Goal: Information Seeking & Learning: Find specific fact

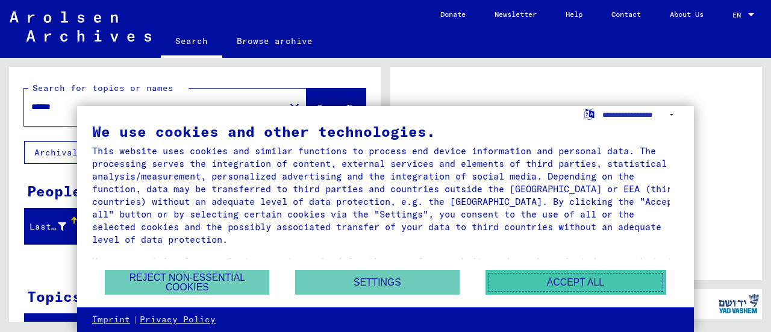
click at [577, 287] on button "Accept all" at bounding box center [575, 282] width 181 height 25
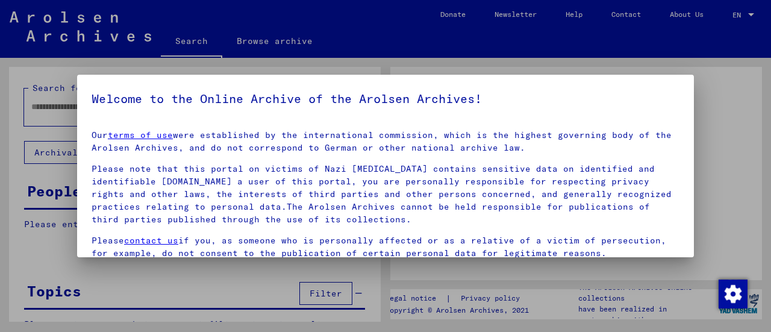
type input "******"
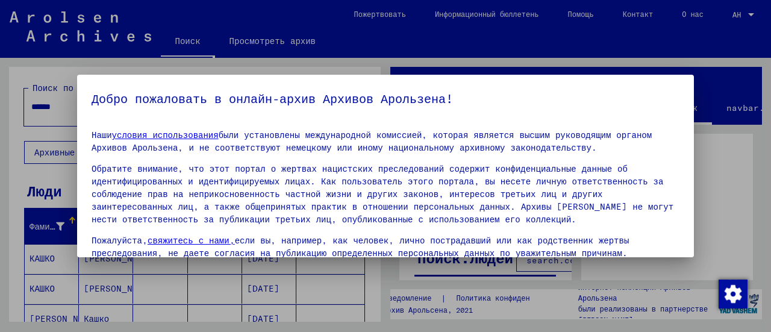
click at [726, 183] on div at bounding box center [385, 166] width 771 height 332
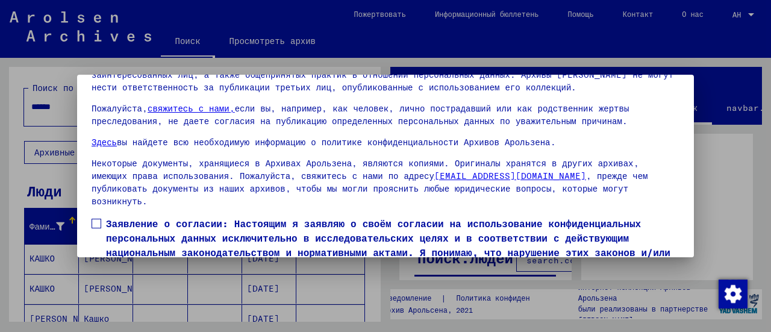
scroll to position [93, 0]
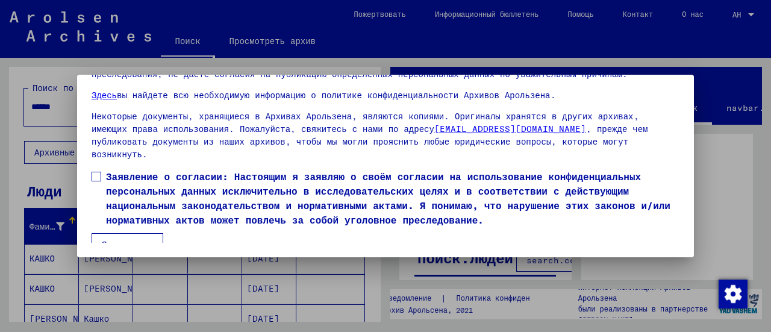
click at [125, 239] on font "Я согласен" at bounding box center [127, 244] width 51 height 11
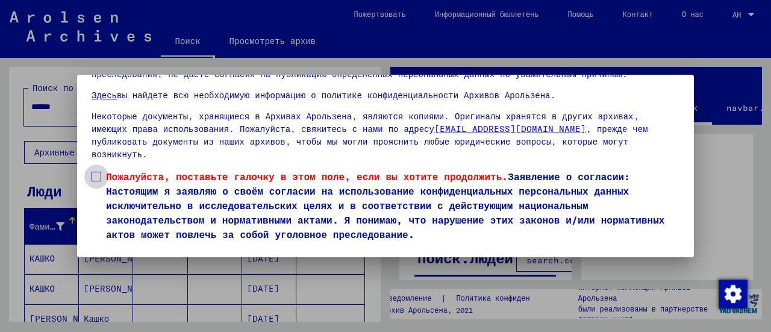
click at [102, 169] on label "Пожалуйста, поставьте галочку в этом поле, если вы хотите продолжить. Заявление…" at bounding box center [385, 205] width 588 height 72
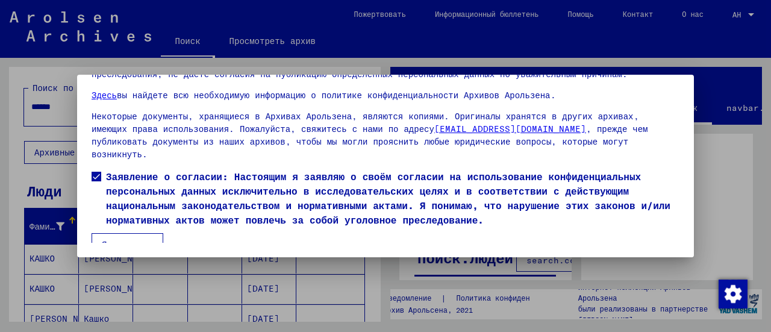
click at [124, 239] on font "Я согласен" at bounding box center [127, 244] width 51 height 11
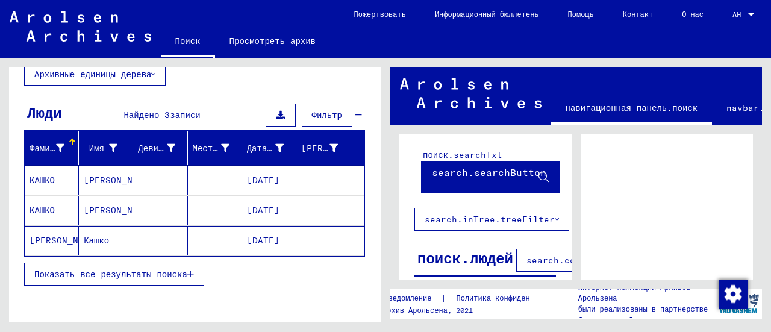
scroll to position [60, 0]
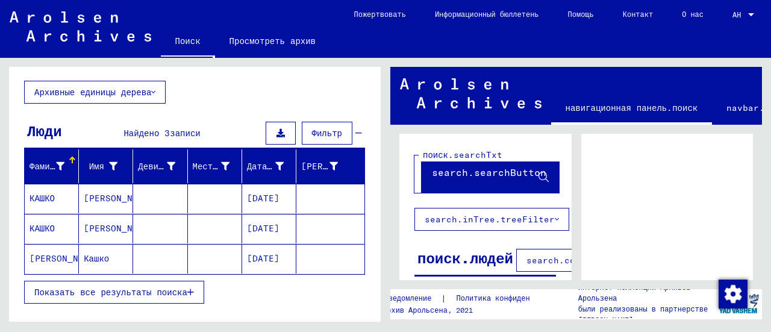
click at [51, 197] on font "КАШКО" at bounding box center [41, 198] width 25 height 11
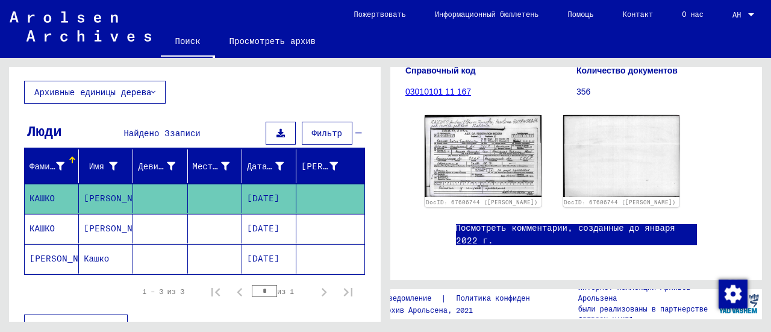
scroll to position [181, 0]
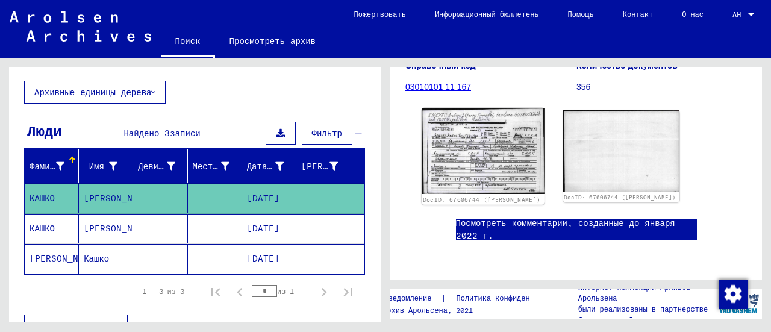
click at [455, 157] on img at bounding box center [482, 151] width 122 height 86
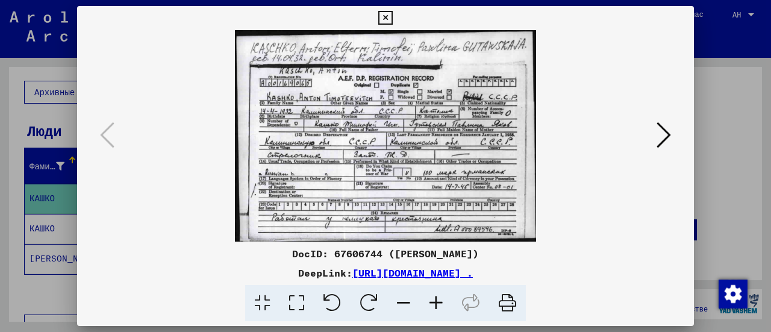
click at [672, 131] on button at bounding box center [664, 136] width 22 height 34
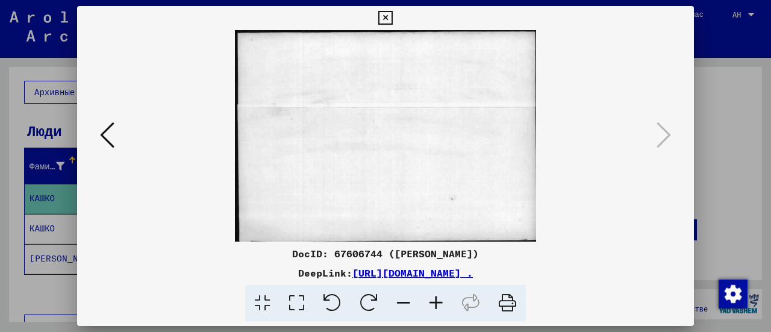
click at [722, 134] on div at bounding box center [385, 166] width 771 height 332
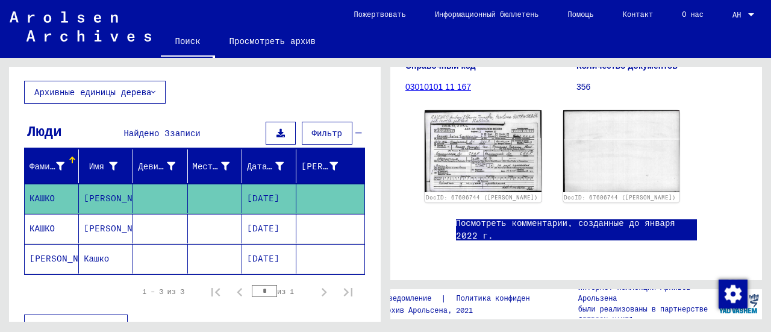
click at [61, 227] on mat-cell "КАШКО" at bounding box center [52, 228] width 54 height 29
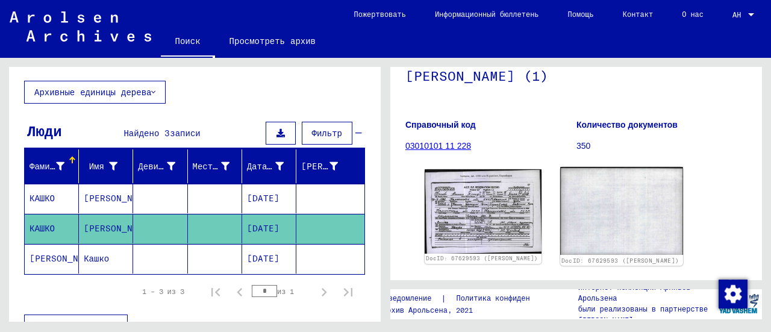
scroll to position [181, 0]
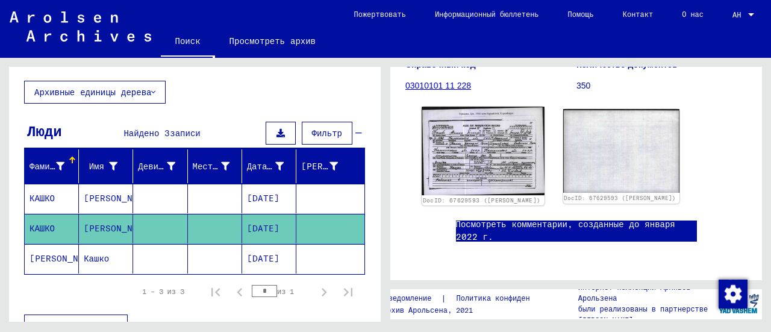
click at [503, 169] on img at bounding box center [482, 151] width 122 height 88
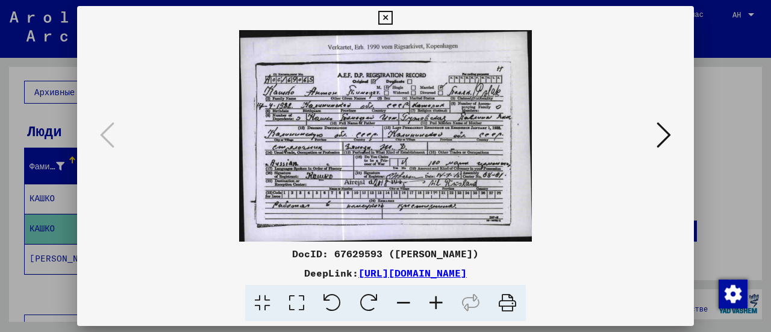
click at [666, 135] on icon at bounding box center [663, 134] width 14 height 29
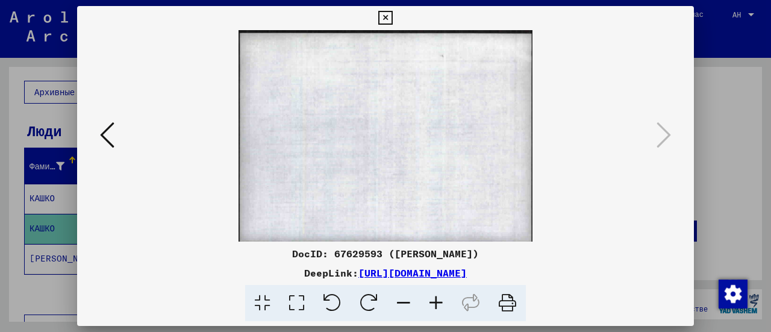
click at [380, 17] on icon at bounding box center [385, 18] width 14 height 14
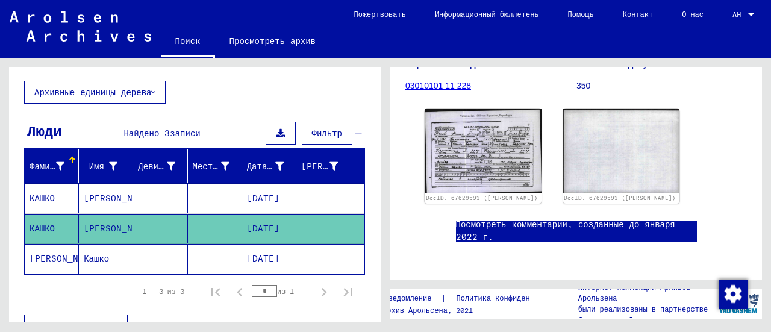
click at [45, 255] on font "[PERSON_NAME]" at bounding box center [64, 258] width 70 height 11
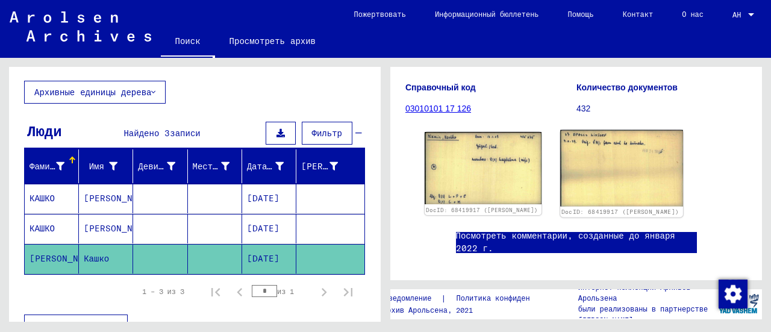
scroll to position [181, 0]
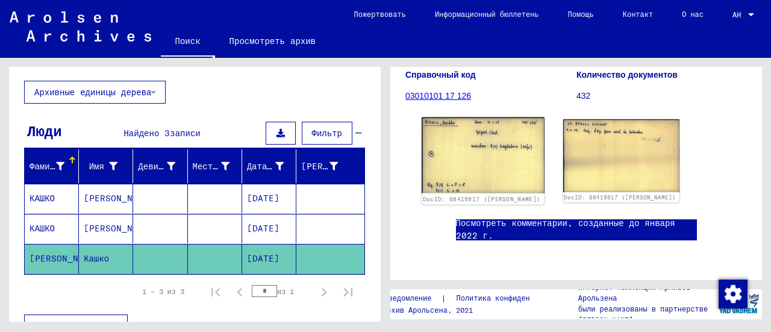
click at [468, 149] on img at bounding box center [482, 155] width 122 height 76
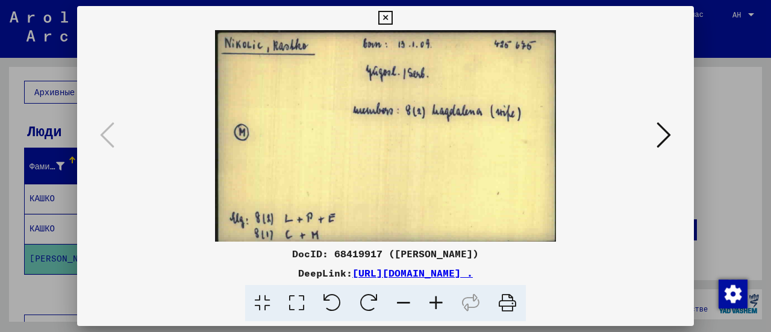
click at [653, 130] on button at bounding box center [664, 136] width 22 height 34
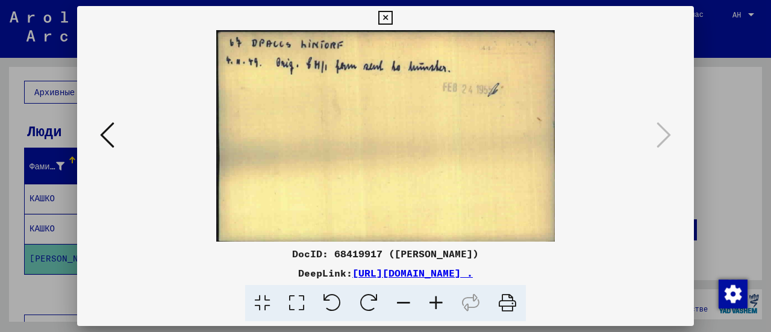
click at [389, 17] on icon at bounding box center [385, 18] width 14 height 14
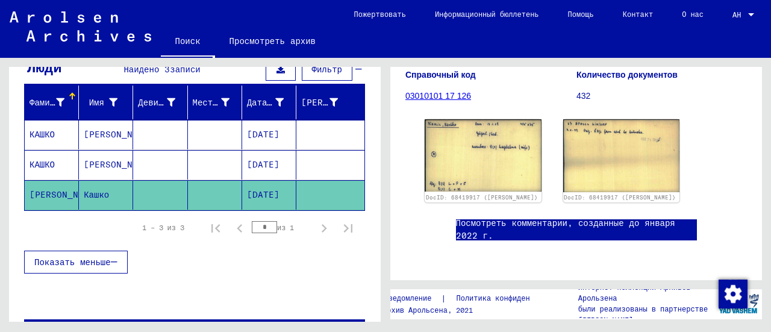
scroll to position [60, 0]
